Goal: Information Seeking & Learning: Find specific fact

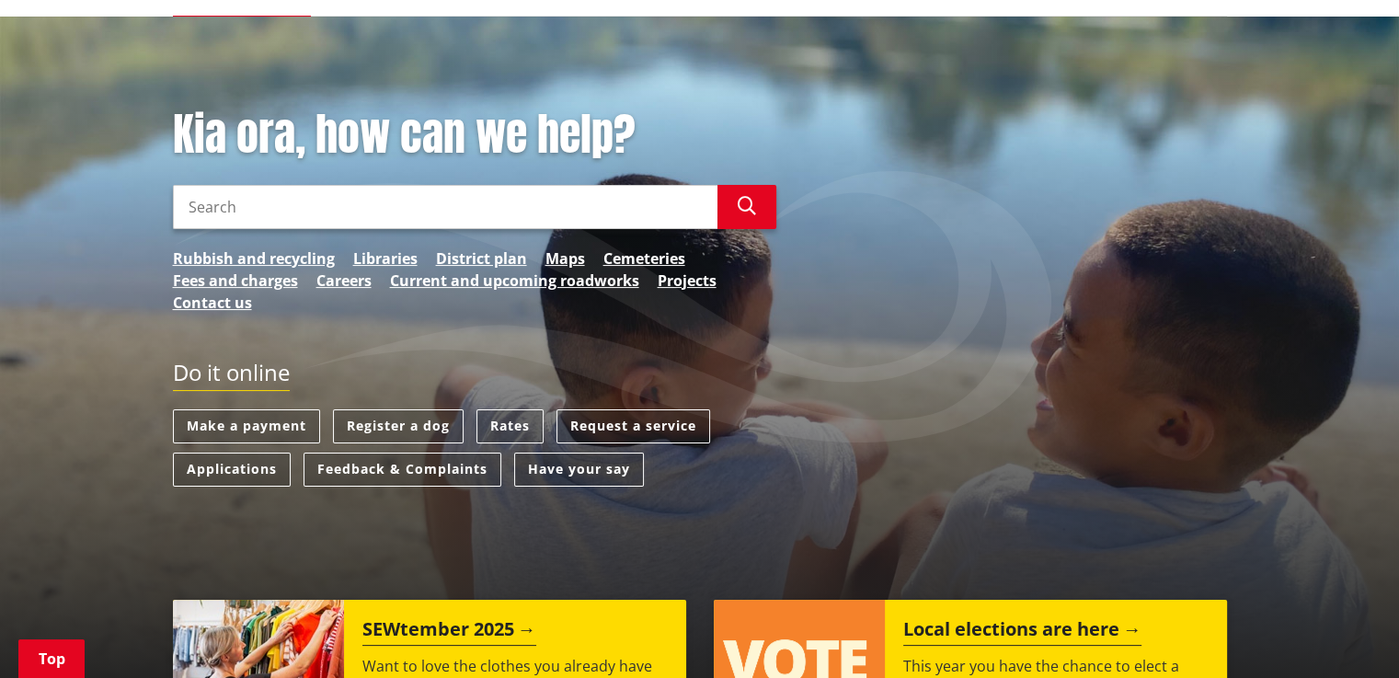
scroll to position [254, 0]
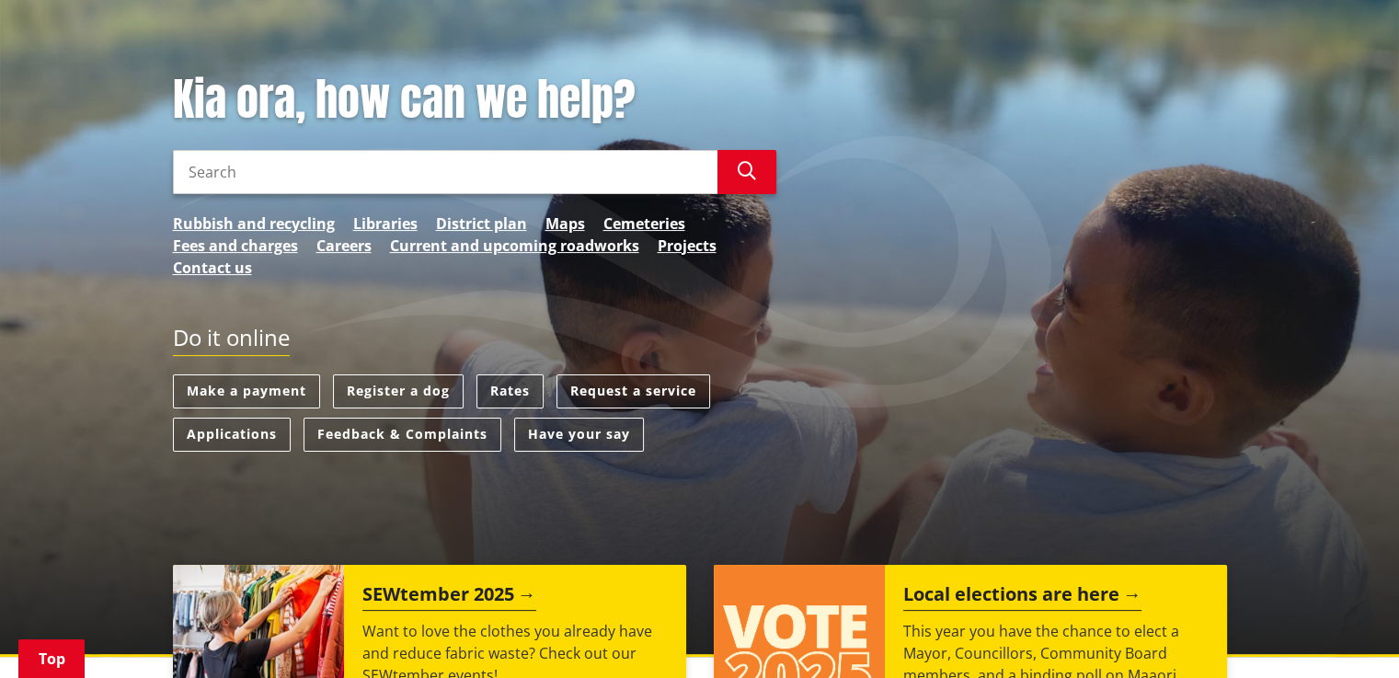
click at [500, 389] on link "Rates" at bounding box center [509, 391] width 67 height 34
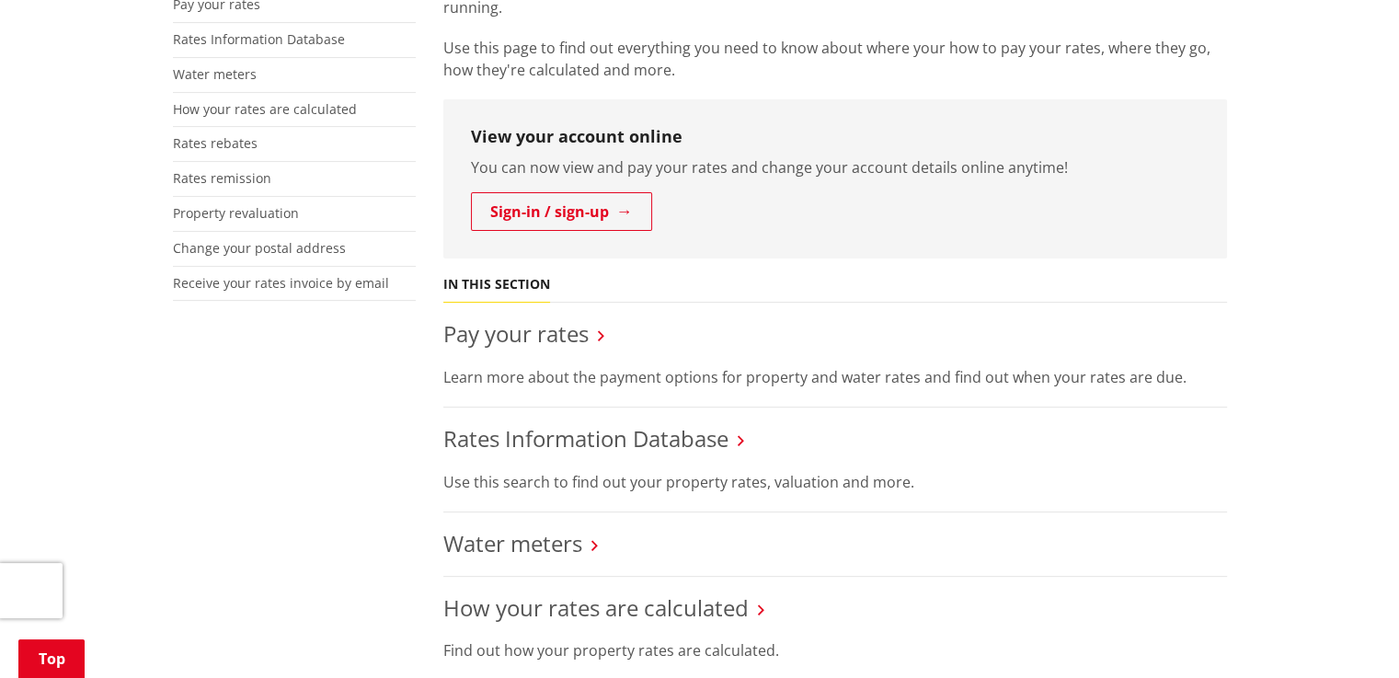
scroll to position [497, 0]
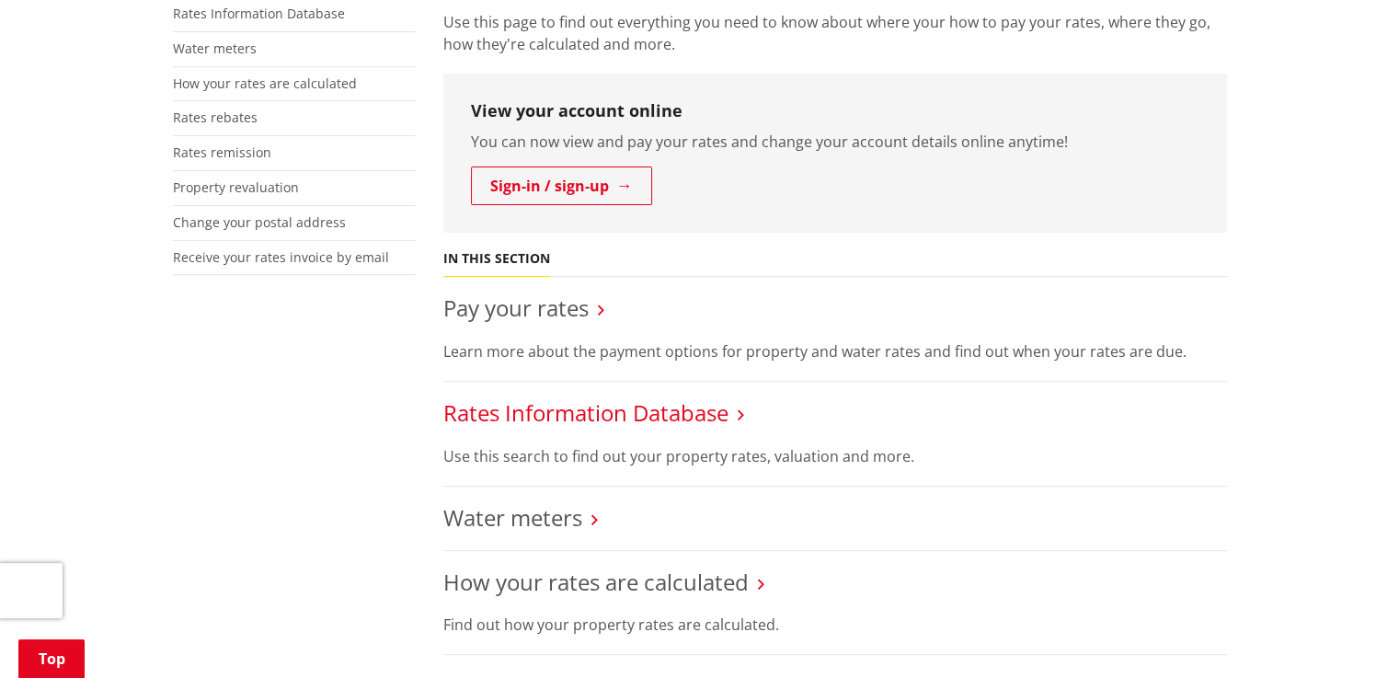
click at [610, 417] on link "Rates Information Database" at bounding box center [585, 412] width 285 height 30
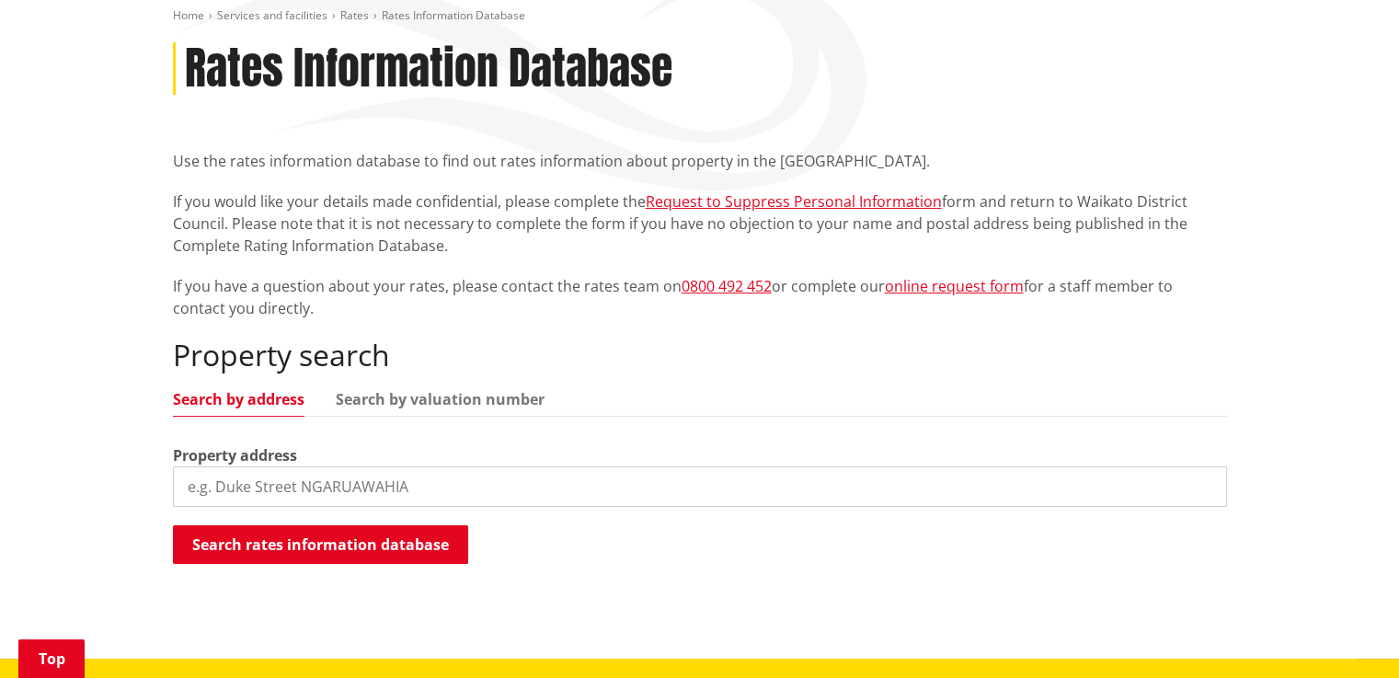
scroll to position [292, 0]
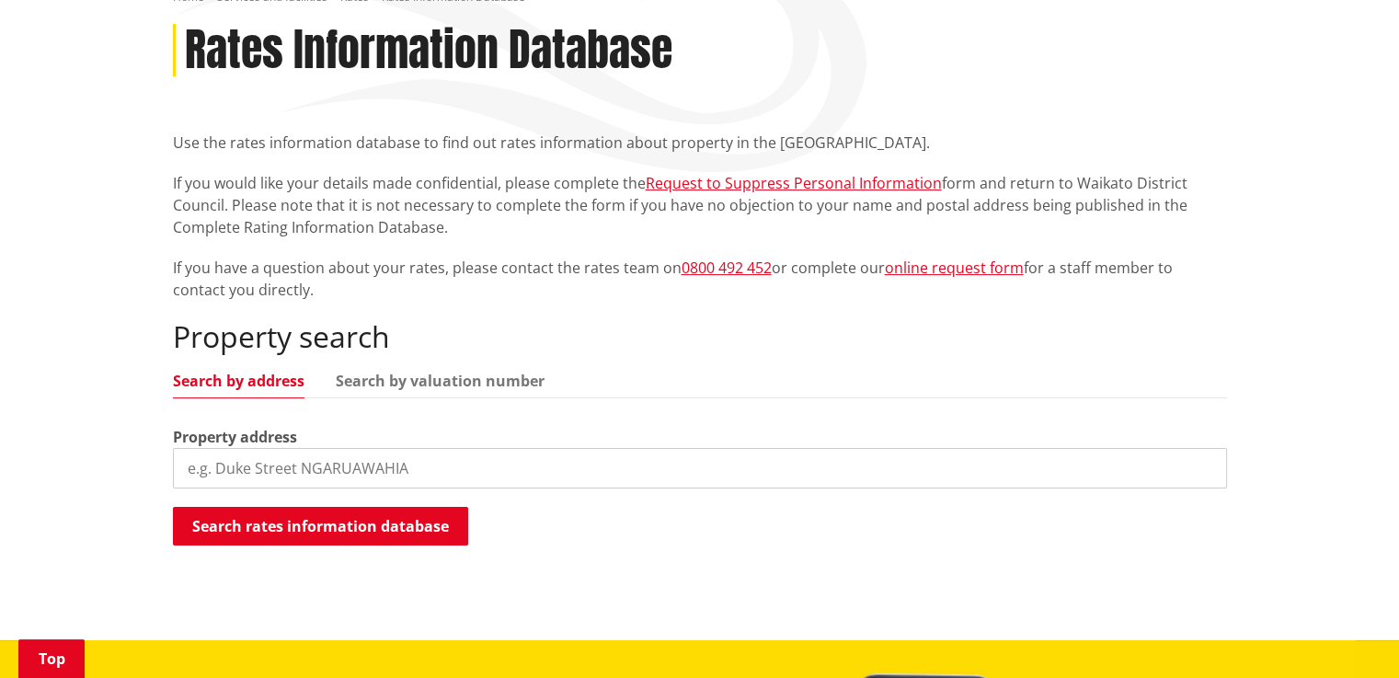
click at [396, 464] on input "search" at bounding box center [700, 468] width 1054 height 40
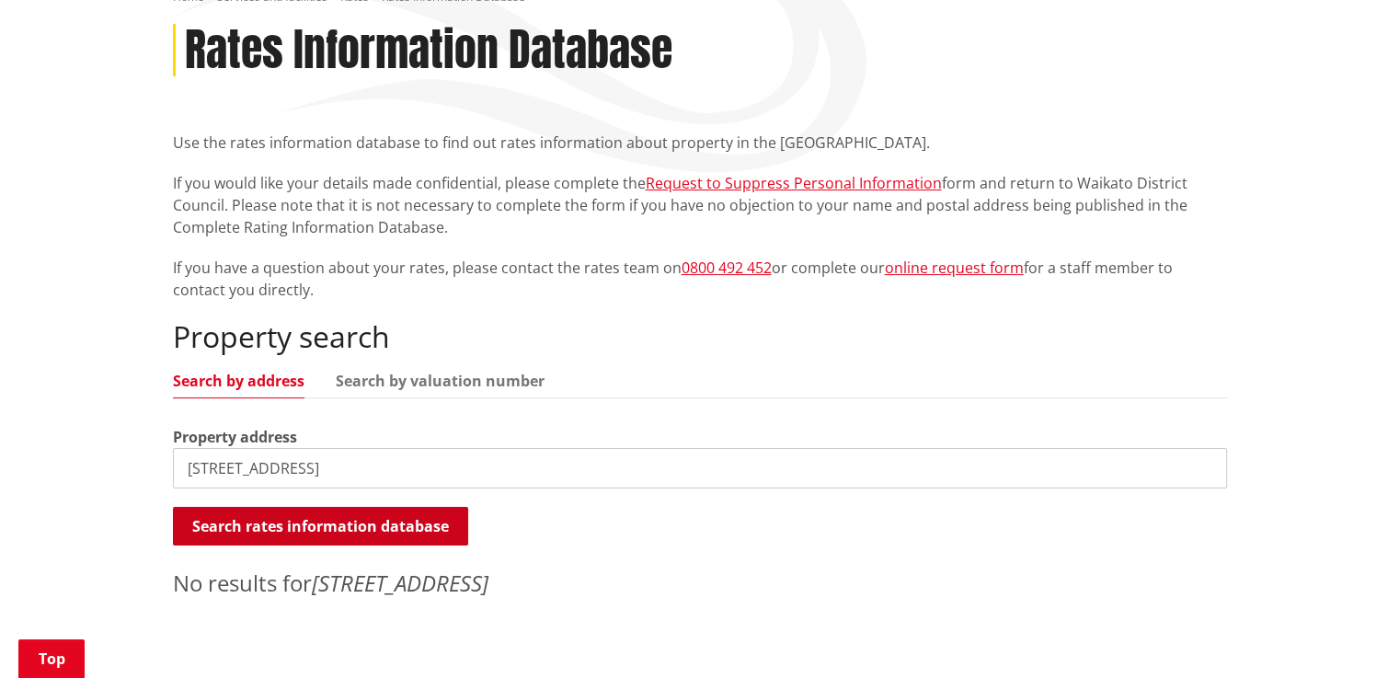
click at [356, 526] on button "Search rates information database" at bounding box center [320, 526] width 295 height 39
click at [244, 466] on input "635 otorhaea trig rd" at bounding box center [700, 468] width 1054 height 40
click at [370, 464] on input "635 otorohaea trig rd" at bounding box center [700, 468] width 1054 height 40
click at [344, 530] on button "Search rates information database" at bounding box center [320, 526] width 295 height 39
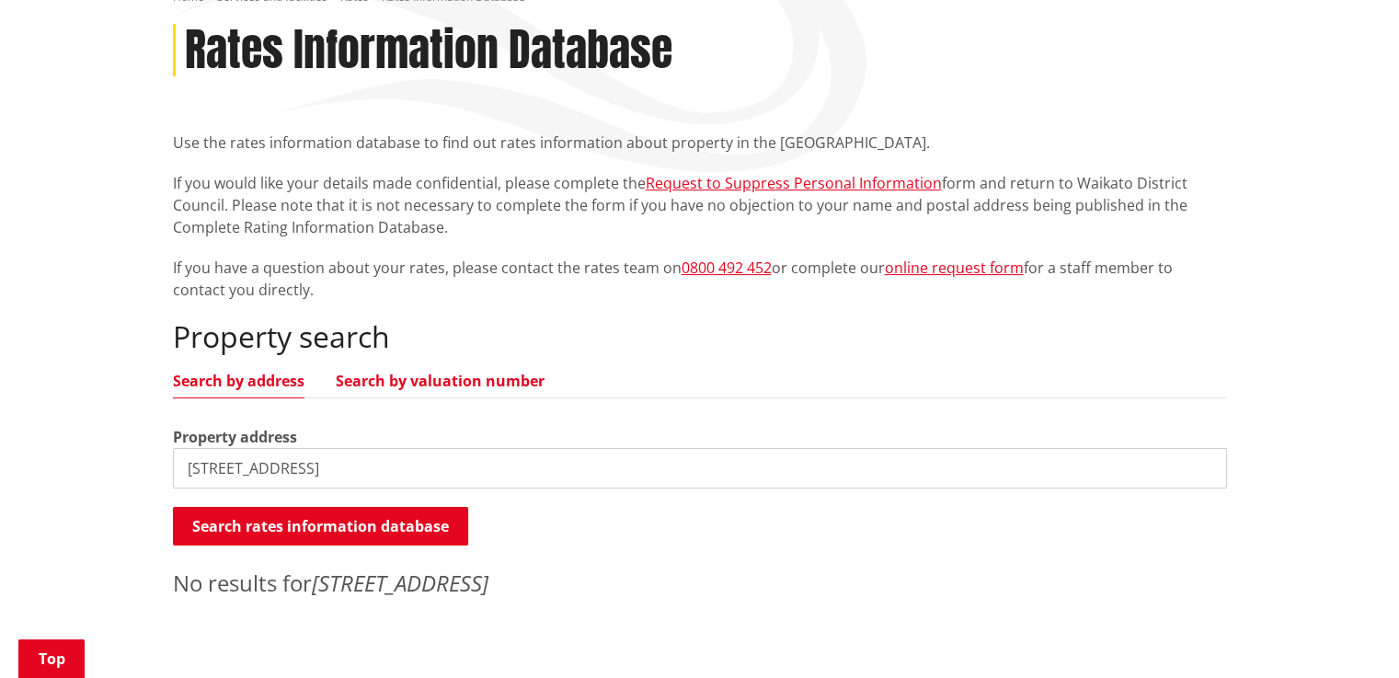
click at [429, 380] on link "Search by valuation number" at bounding box center [440, 380] width 209 height 15
click at [276, 383] on link "Search by address" at bounding box center [239, 380] width 132 height 15
drag, startPoint x: 340, startPoint y: 476, endPoint x: 157, endPoint y: 468, distance: 183.2
click at [157, 468] on div "Home Services and facilities Rates Rates Information Database Rates Information…" at bounding box center [699, 313] width 1399 height 739
type input "635 Otorohaea Trig Rd, Puekmiro"
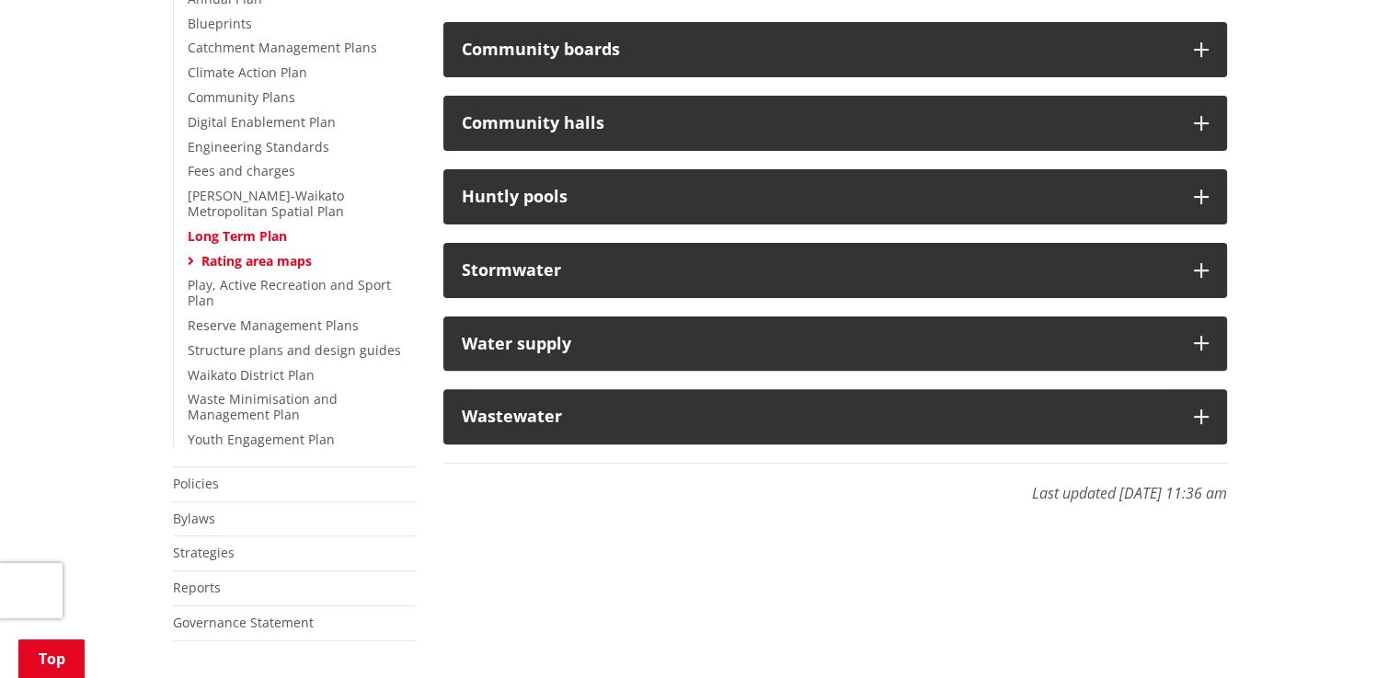
scroll to position [530, 0]
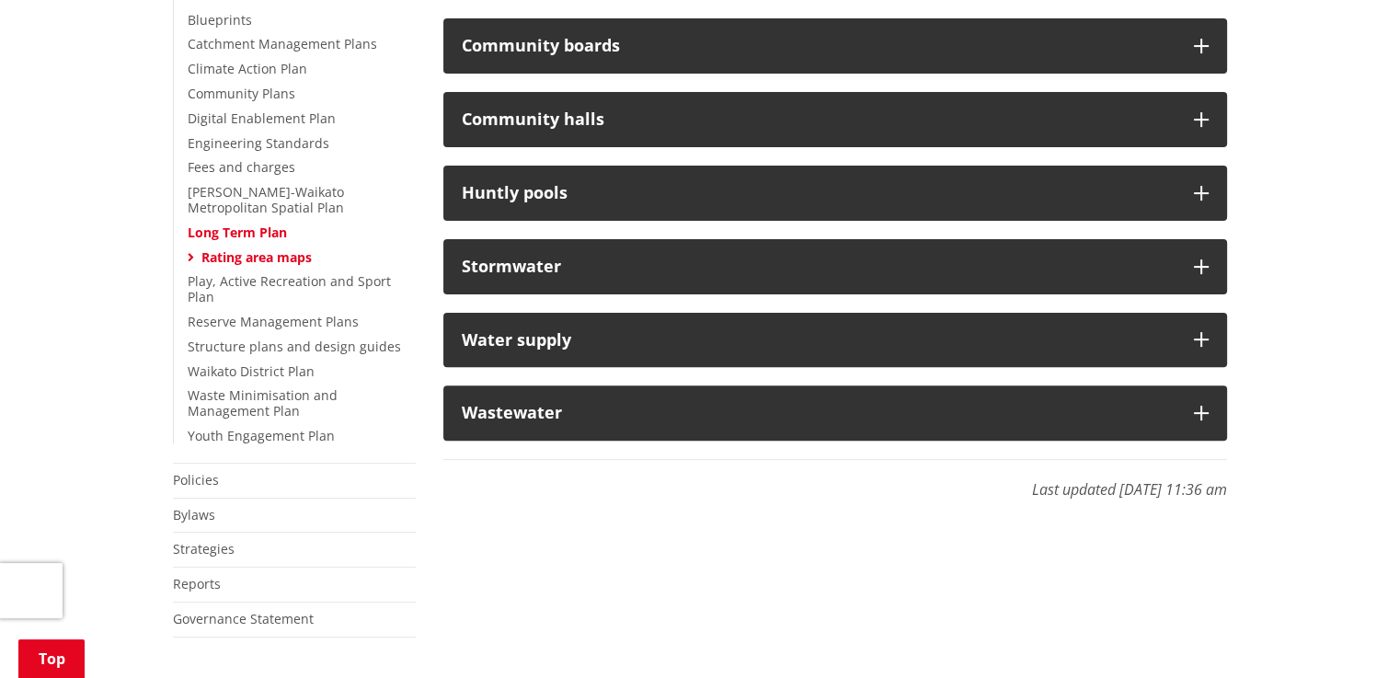
click at [288, 255] on link "Rating area maps" at bounding box center [256, 256] width 110 height 17
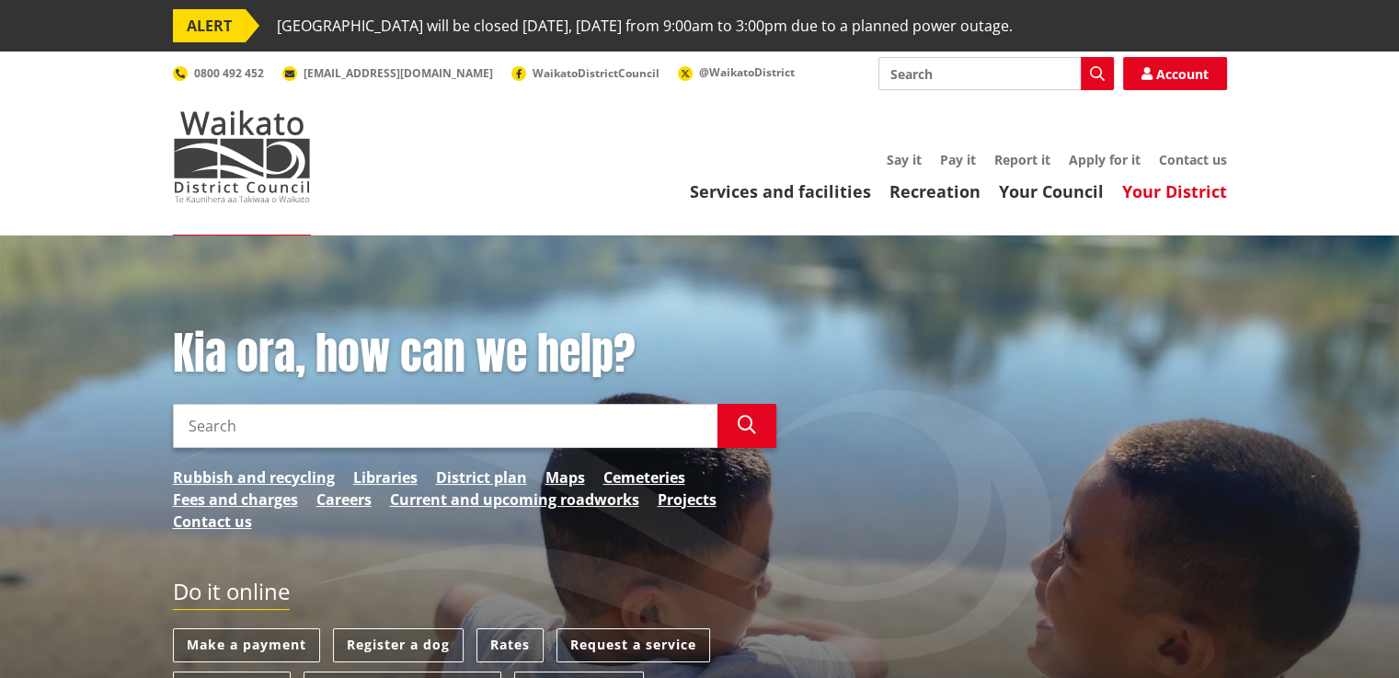
click at [1157, 191] on link "Your District" at bounding box center [1174, 191] width 105 height 22
click at [555, 477] on link "Maps" at bounding box center [565, 477] width 40 height 22
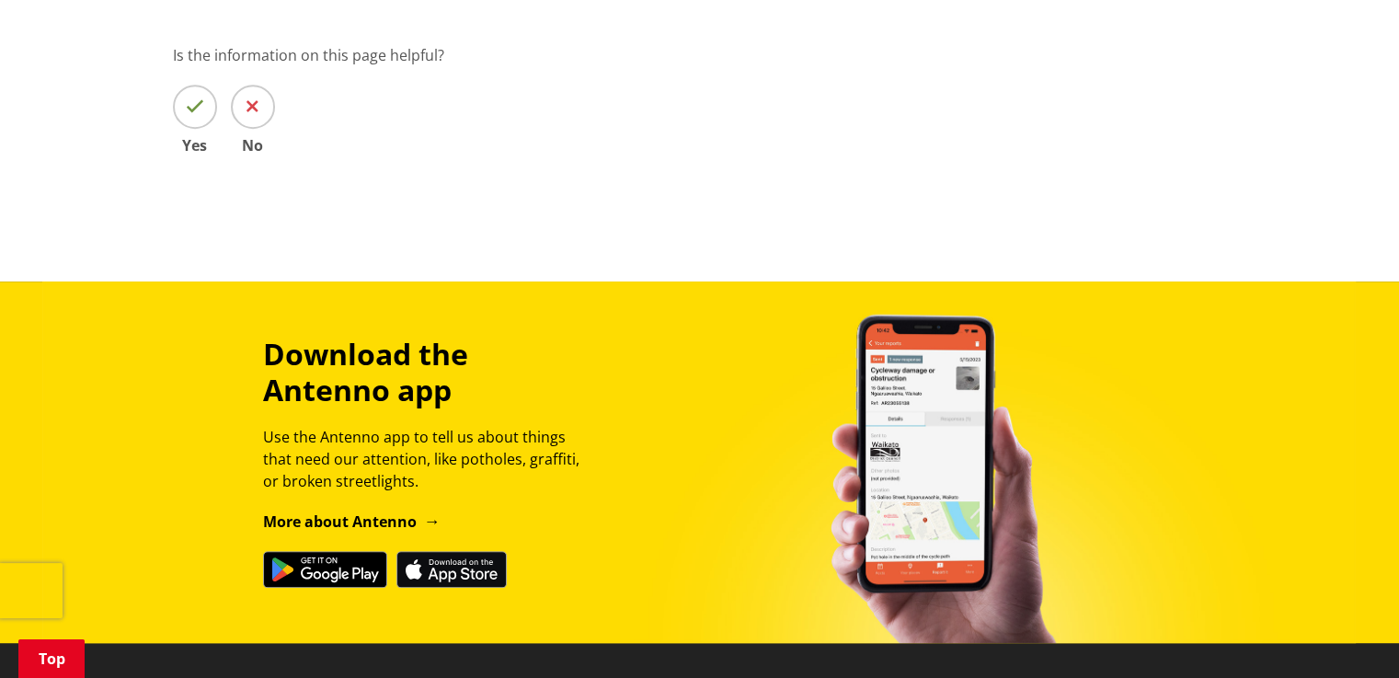
scroll to position [942, 0]
